Goal: Task Accomplishment & Management: Manage account settings

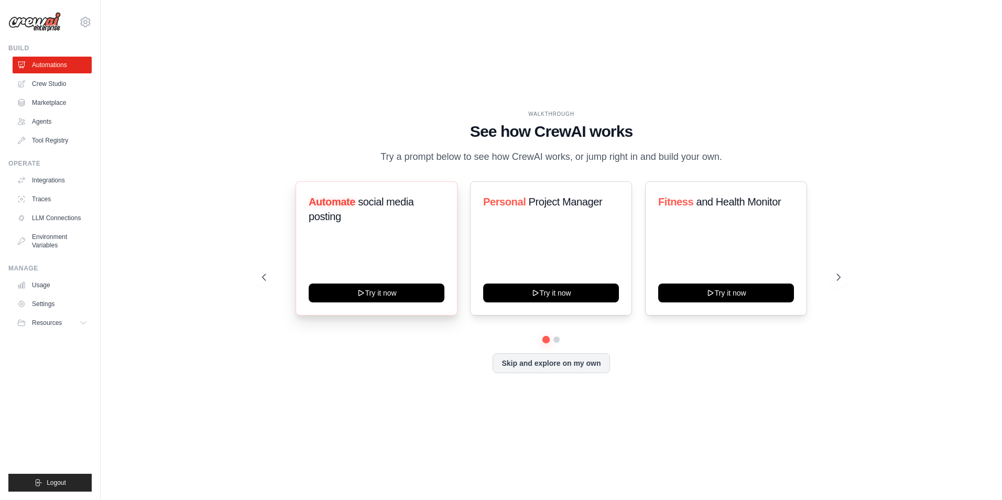
drag, startPoint x: 576, startPoint y: 263, endPoint x: 452, endPoint y: 273, distance: 124.1
click at [472, 271] on div "Personal Project Manager Try it now" at bounding box center [551, 248] width 162 height 134
click at [55, 81] on link "Crew Studio" at bounding box center [53, 83] width 79 height 17
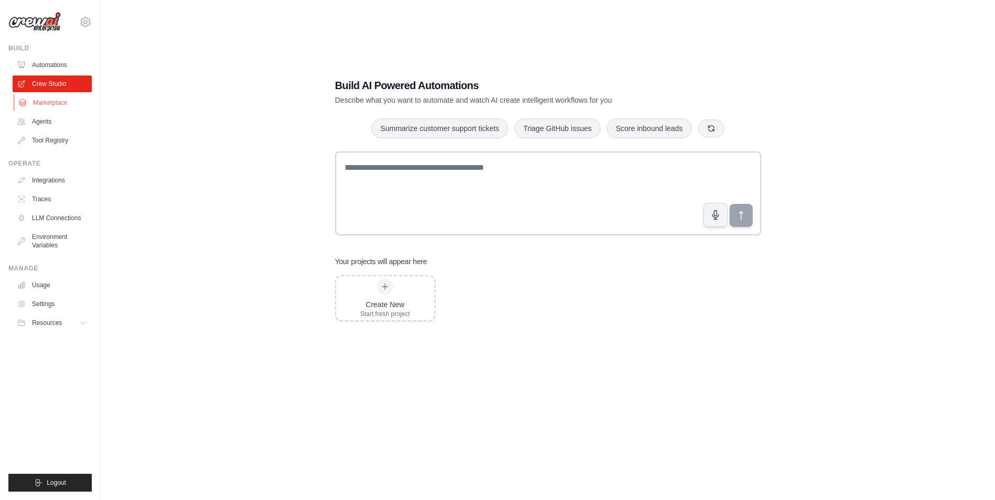
click at [73, 101] on link "Marketplace" at bounding box center [53, 102] width 79 height 17
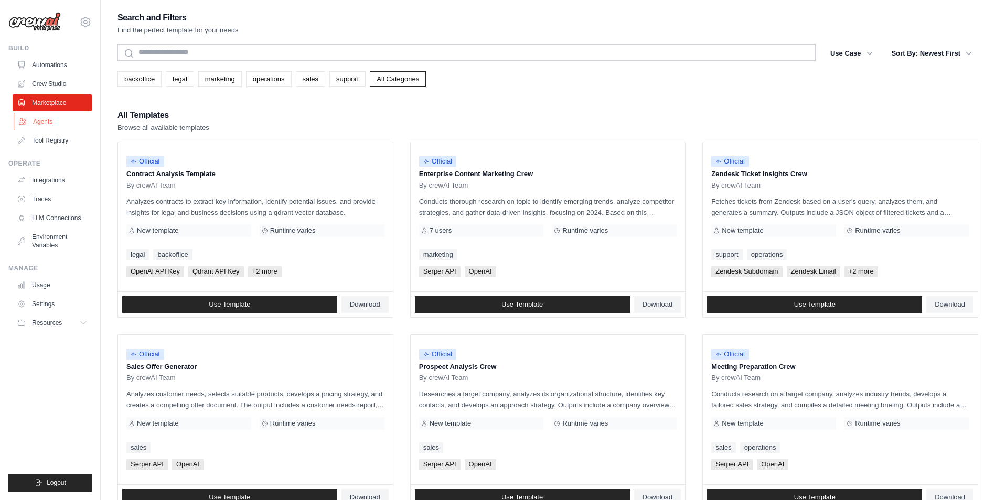
click at [43, 117] on link "Agents" at bounding box center [53, 121] width 79 height 17
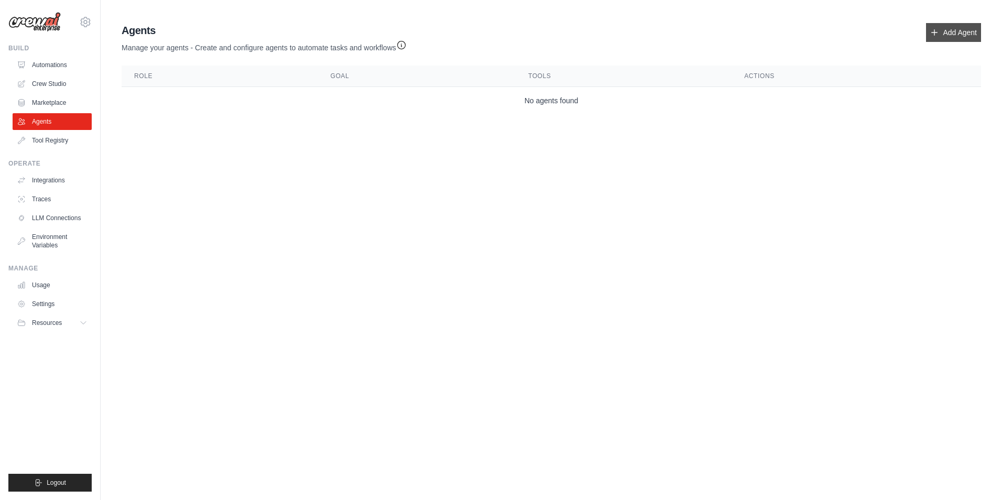
click at [959, 33] on link "Add Agent" at bounding box center [953, 32] width 55 height 19
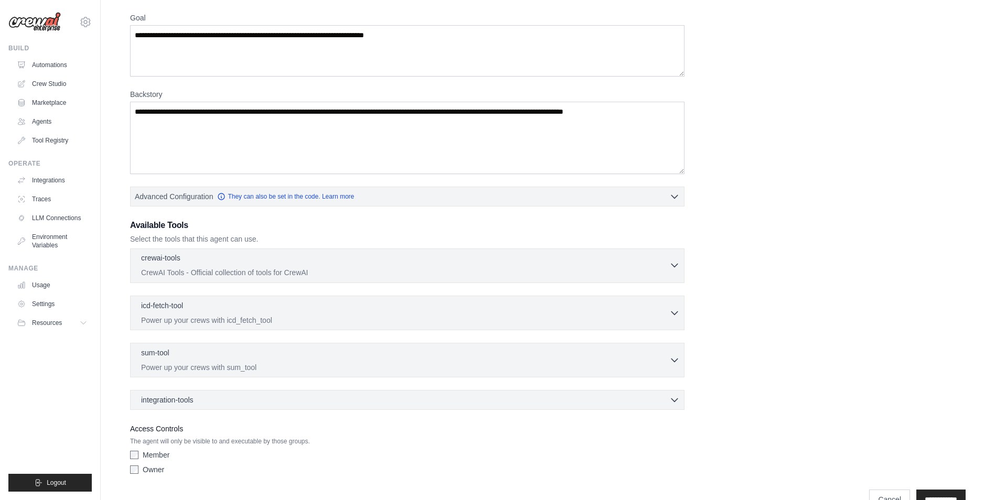
scroll to position [110, 0]
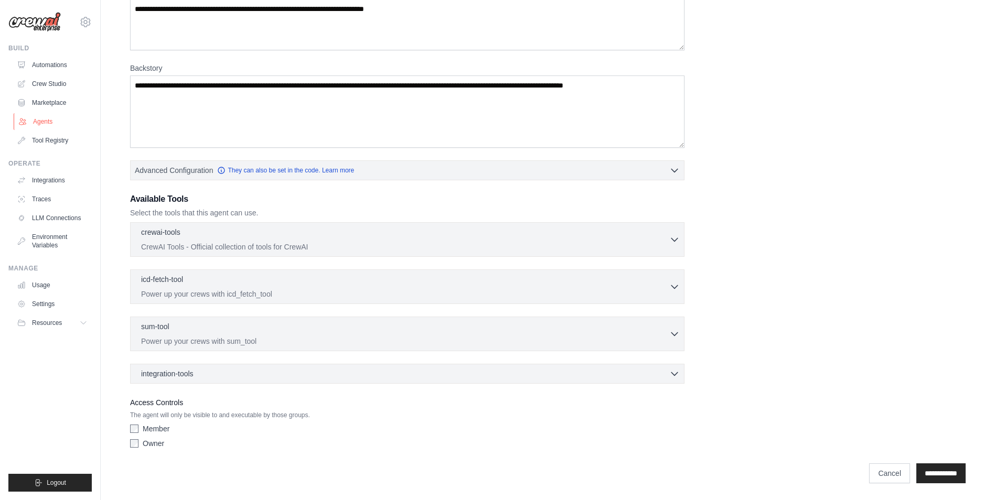
click at [57, 122] on link "Agents" at bounding box center [53, 121] width 79 height 17
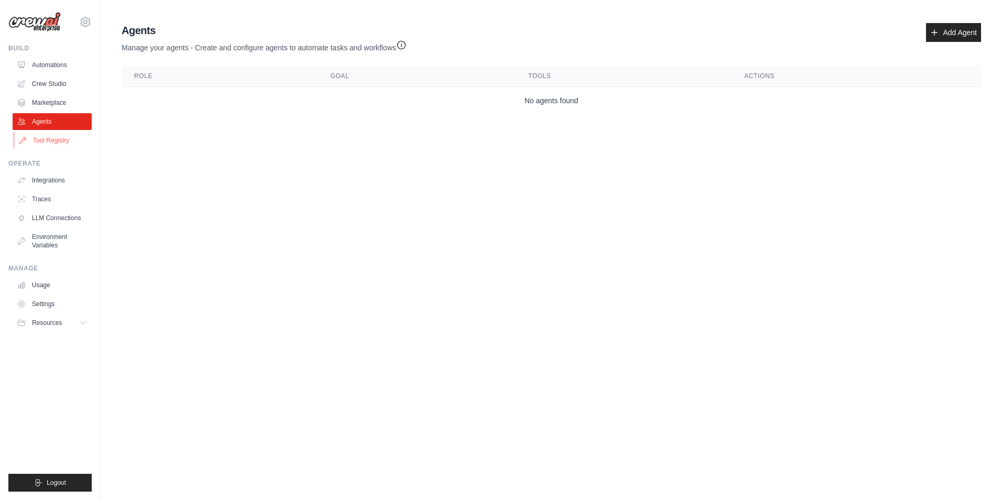
click at [61, 141] on link "Tool Registry" at bounding box center [53, 140] width 79 height 17
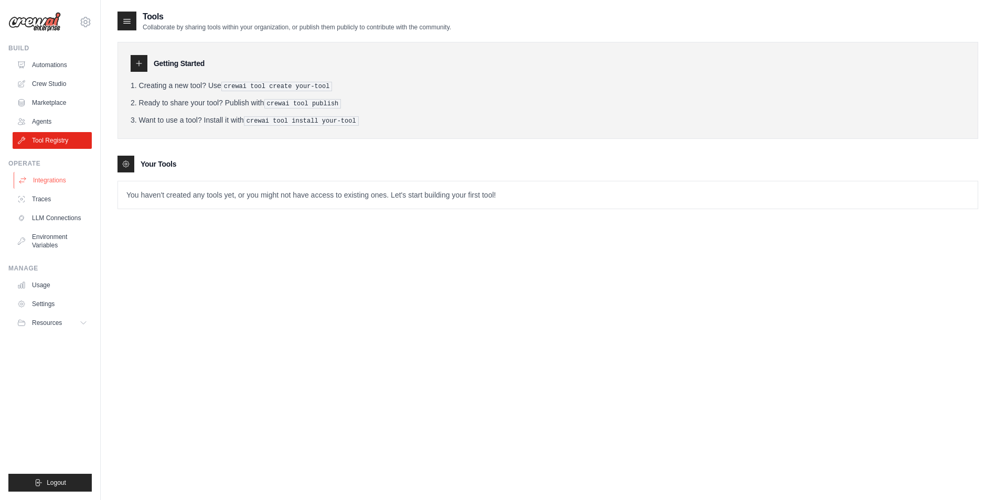
click at [55, 182] on link "Integrations" at bounding box center [53, 180] width 79 height 17
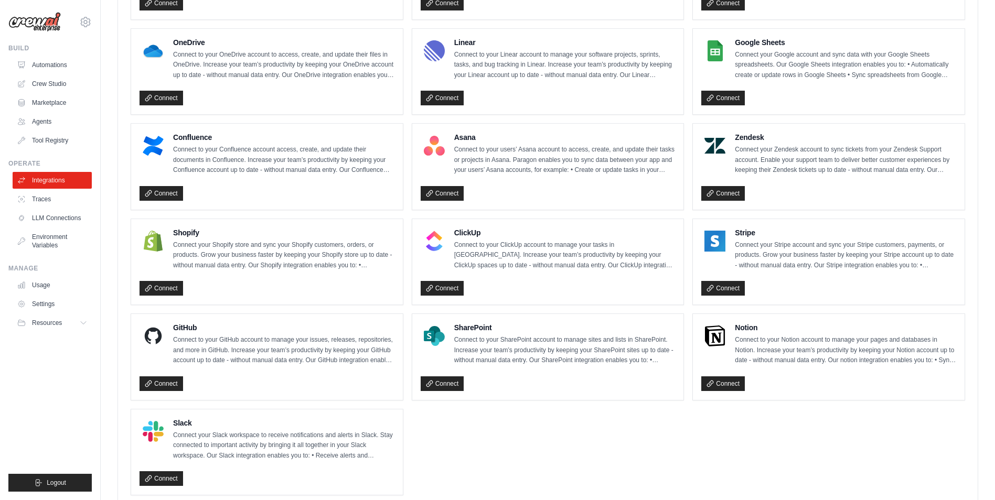
scroll to position [601, 0]
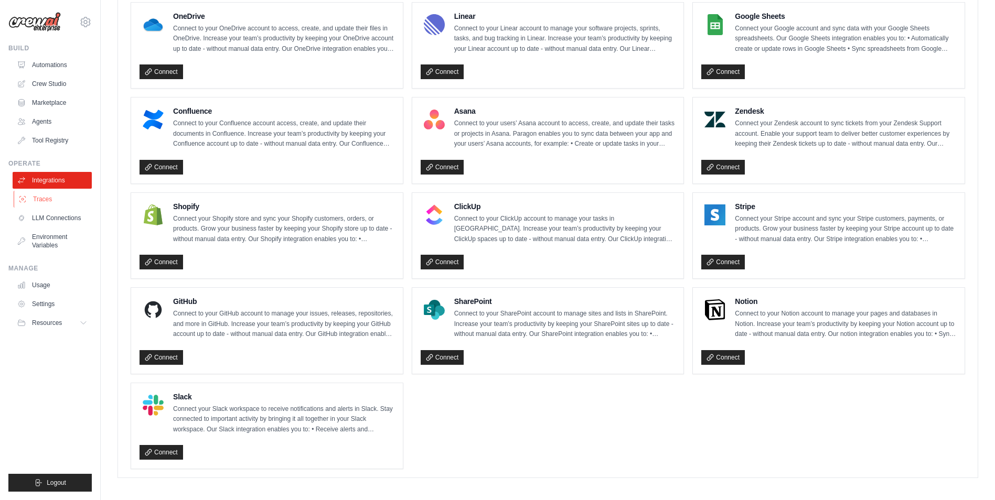
click at [50, 201] on link "Traces" at bounding box center [53, 199] width 79 height 17
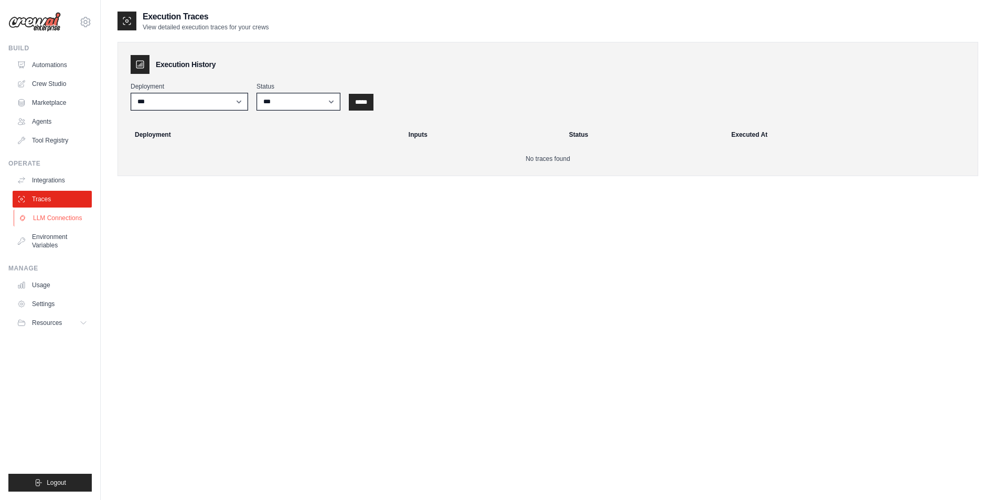
click at [64, 221] on link "LLM Connections" at bounding box center [53, 218] width 79 height 17
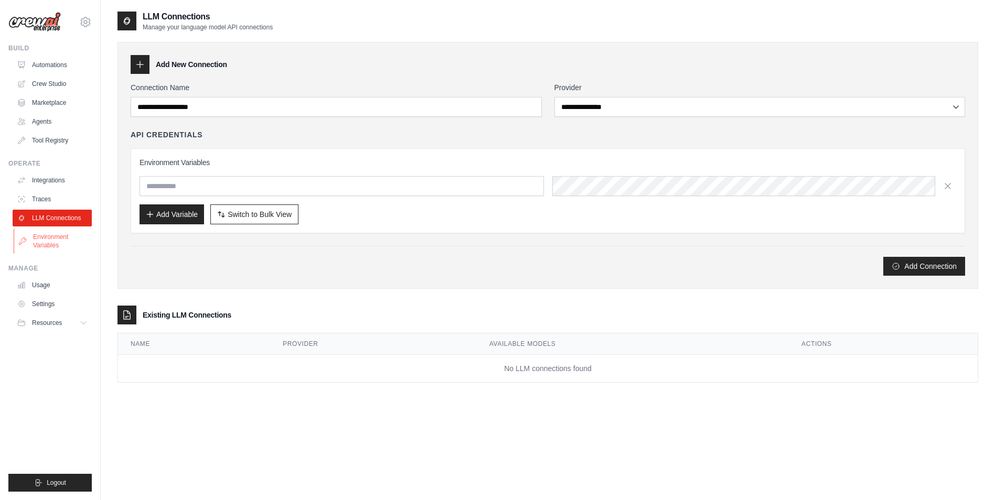
click at [56, 237] on link "Environment Variables" at bounding box center [53, 241] width 79 height 25
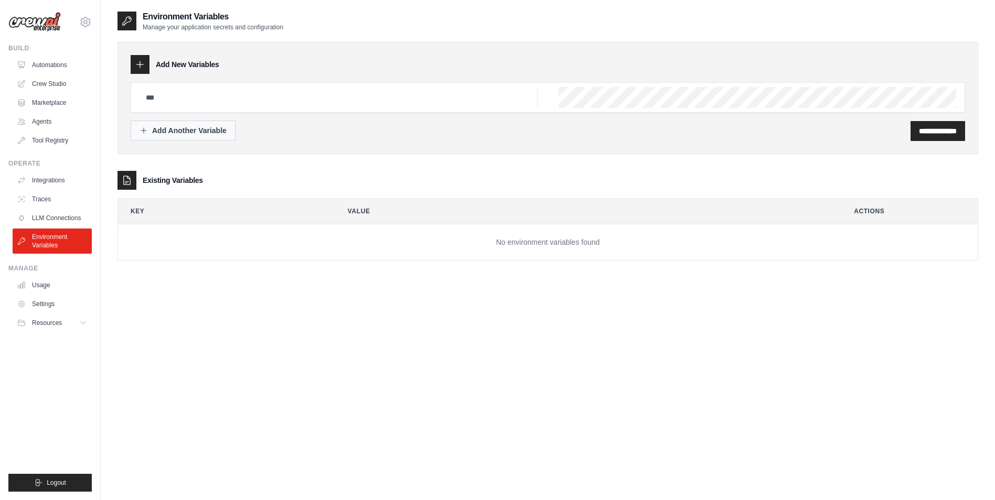
click at [218, 133] on div "Add Another Variable" at bounding box center [182, 130] width 87 height 10
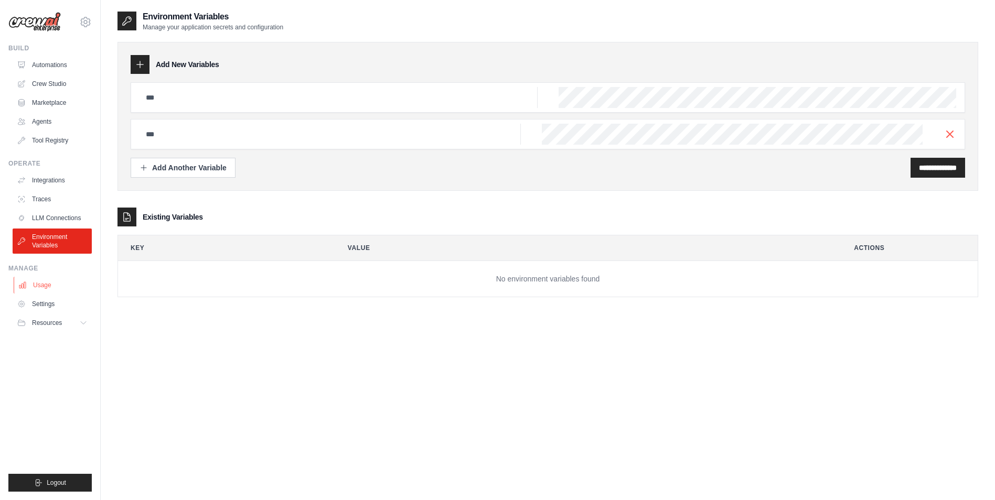
click at [45, 286] on link "Usage" at bounding box center [53, 285] width 79 height 17
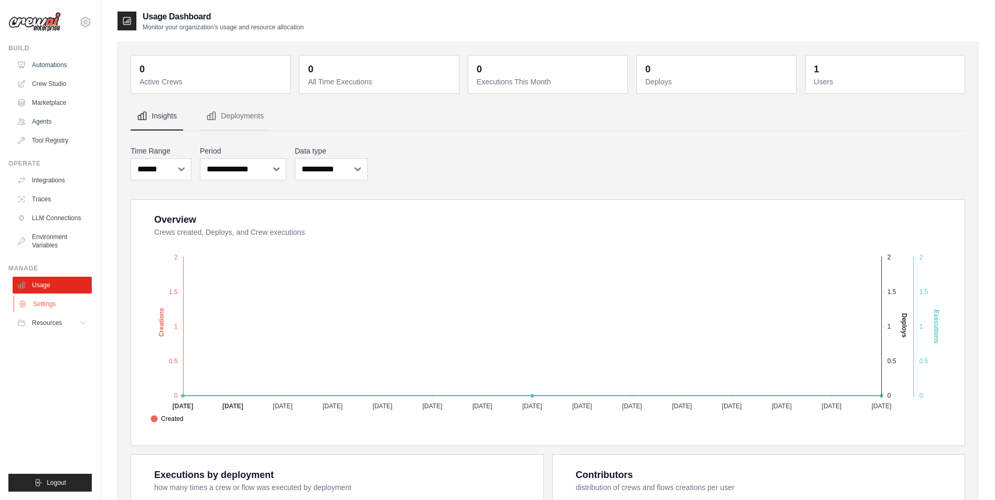
click at [54, 305] on link "Settings" at bounding box center [53, 304] width 79 height 17
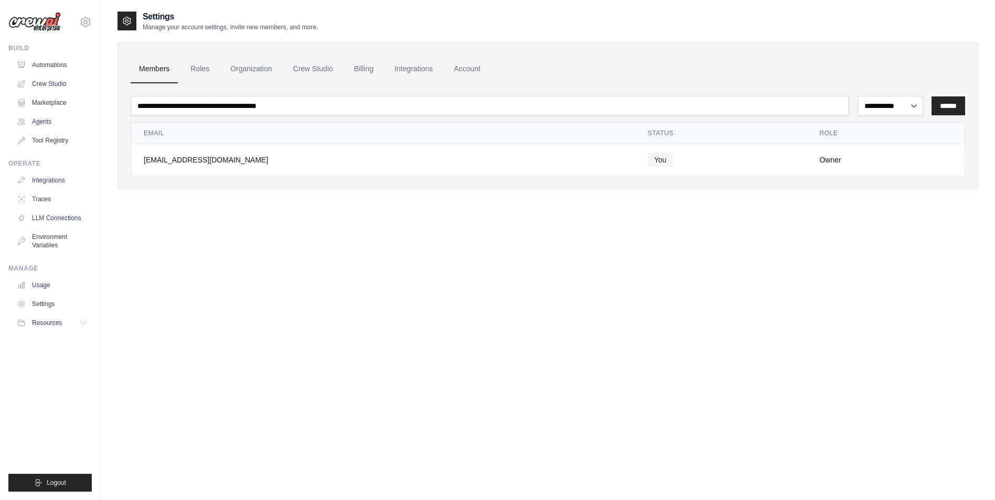
click at [58, 336] on ul "Build Automations Crew Studio Marketplace Agents" at bounding box center [49, 268] width 83 height 448
click at [46, 326] on span "Resources" at bounding box center [48, 323] width 30 height 8
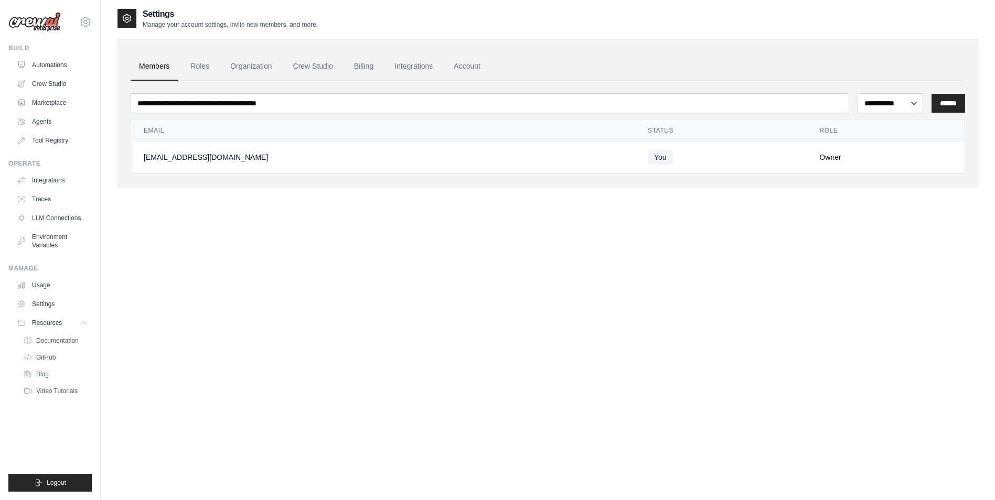
scroll to position [21, 0]
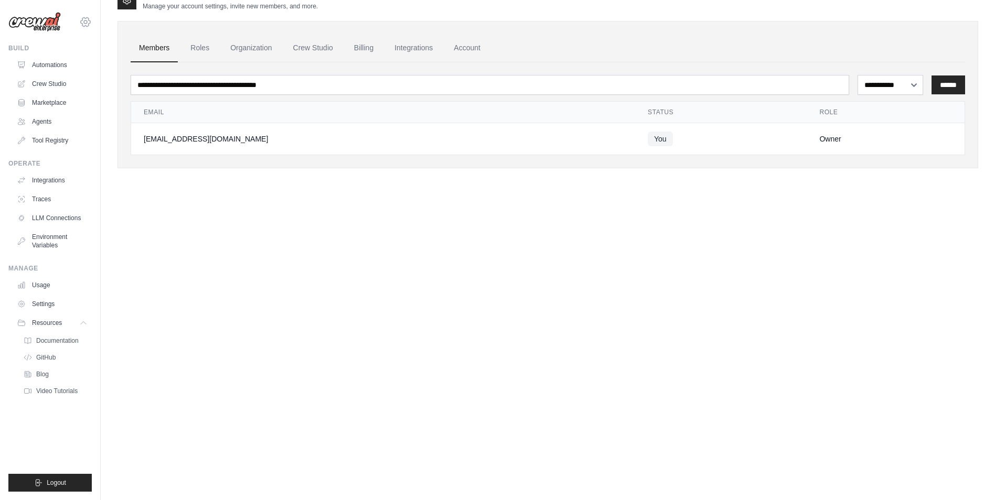
click at [85, 20] on icon at bounding box center [85, 22] width 13 height 13
click at [292, 326] on div "**********" at bounding box center [547, 240] width 860 height 500
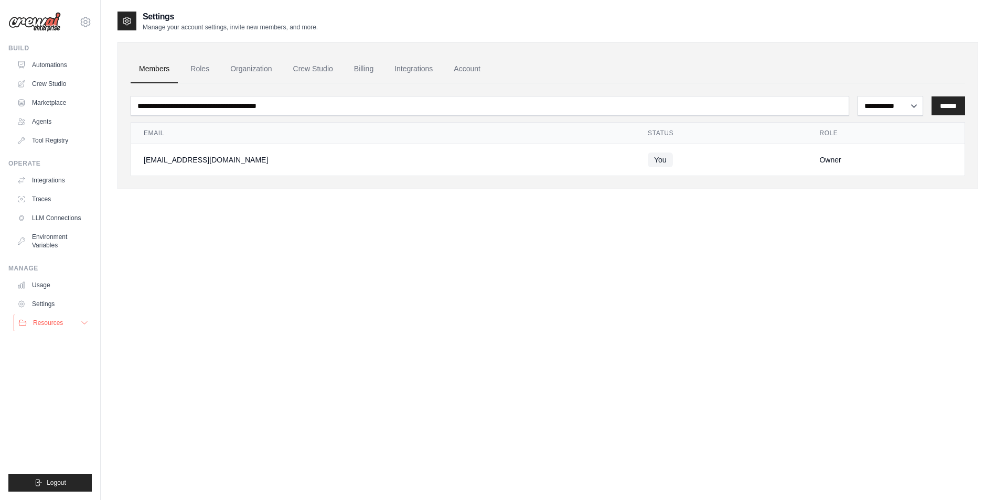
click at [82, 321] on icon at bounding box center [84, 323] width 8 height 8
click at [50, 356] on span "GitHub" at bounding box center [46, 357] width 19 height 8
